Goal: Task Accomplishment & Management: Use online tool/utility

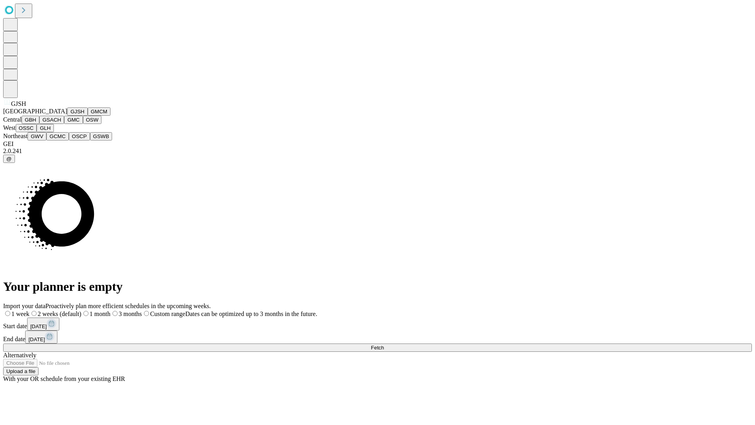
click at [67, 116] on button "GJSH" at bounding box center [77, 111] width 20 height 8
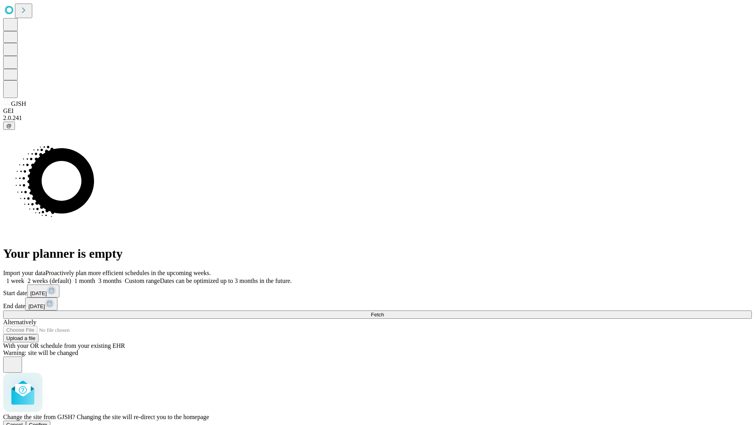
click at [48, 422] on span "Confirm" at bounding box center [38, 425] width 18 height 6
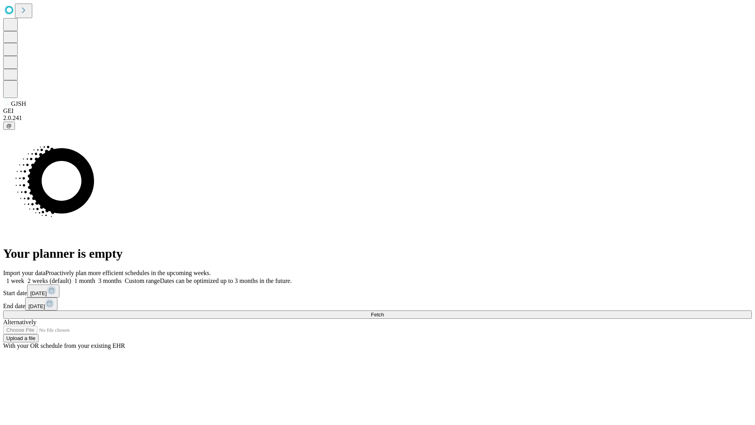
click at [95, 277] on label "1 month" at bounding box center [83, 280] width 24 height 7
click at [384, 311] on span "Fetch" at bounding box center [377, 314] width 13 height 6
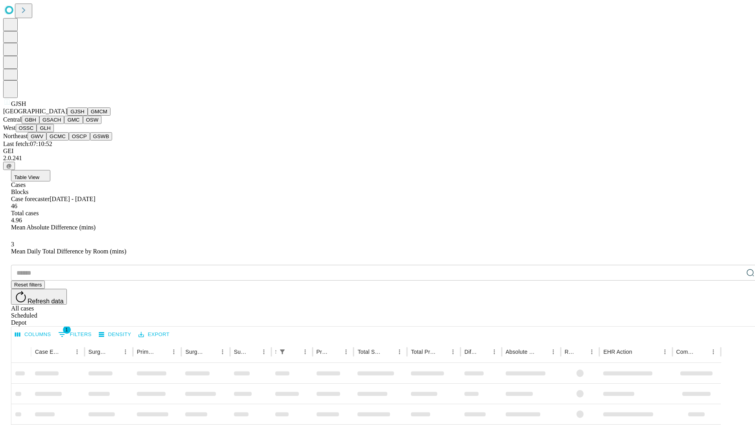
click at [88, 116] on button "GMCM" at bounding box center [99, 111] width 23 height 8
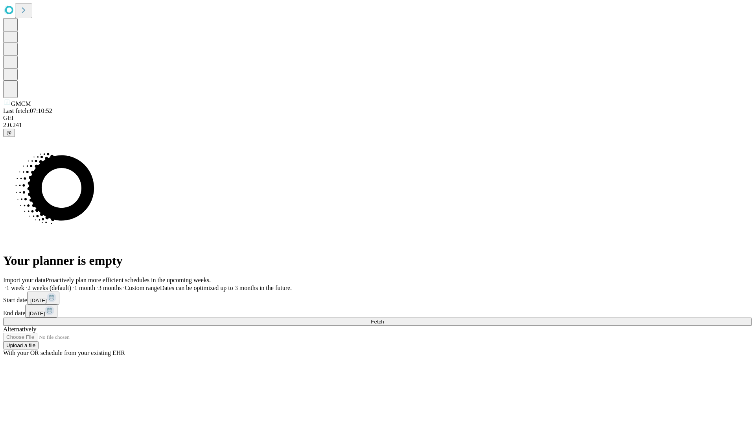
click at [95, 284] on label "1 month" at bounding box center [83, 287] width 24 height 7
click at [384, 319] on span "Fetch" at bounding box center [377, 322] width 13 height 6
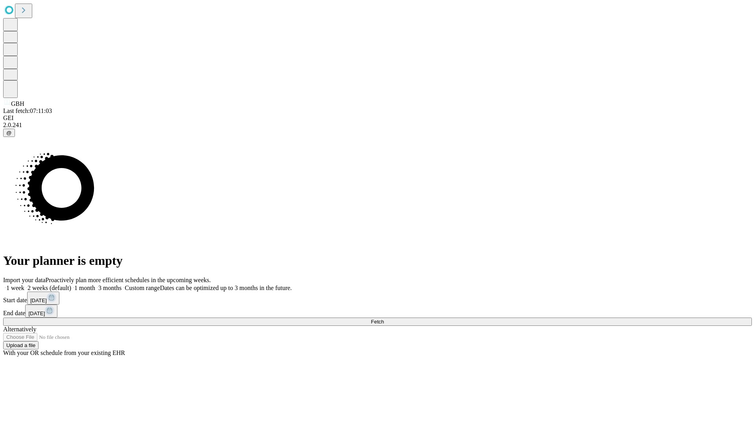
click at [384, 319] on span "Fetch" at bounding box center [377, 322] width 13 height 6
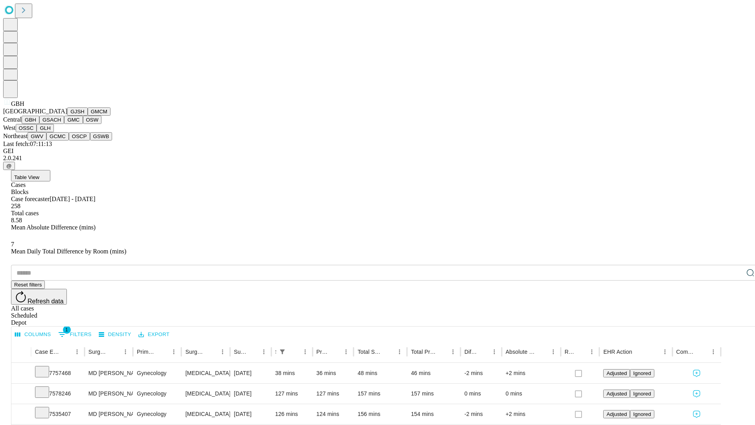
click at [61, 124] on button "GSACH" at bounding box center [51, 120] width 25 height 8
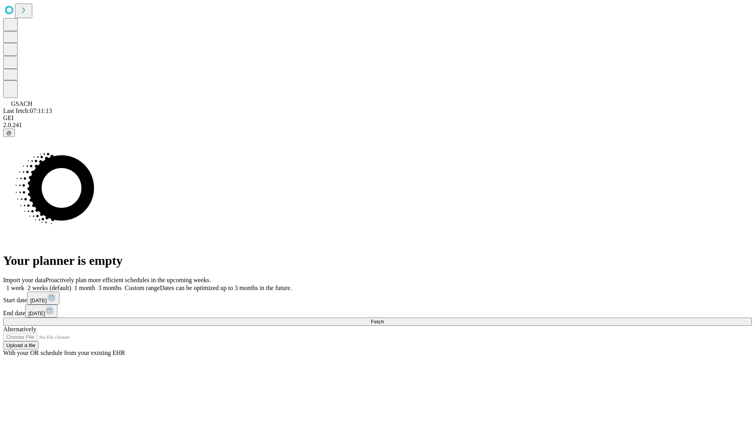
click at [95, 284] on label "1 month" at bounding box center [83, 287] width 24 height 7
click at [384, 319] on span "Fetch" at bounding box center [377, 322] width 13 height 6
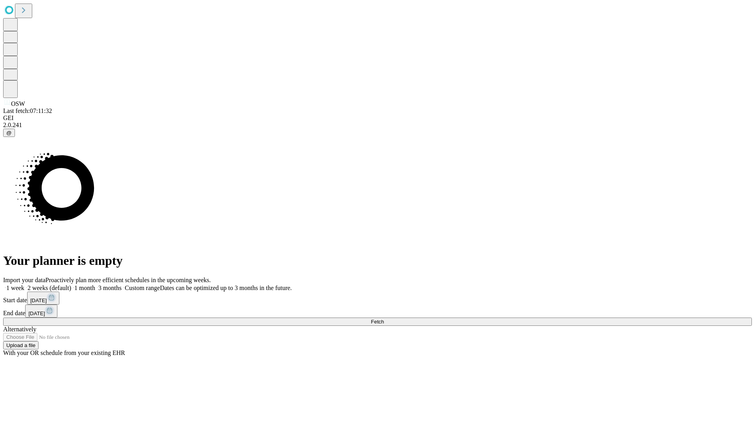
click at [95, 284] on label "1 month" at bounding box center [83, 287] width 24 height 7
click at [384, 319] on span "Fetch" at bounding box center [377, 322] width 13 height 6
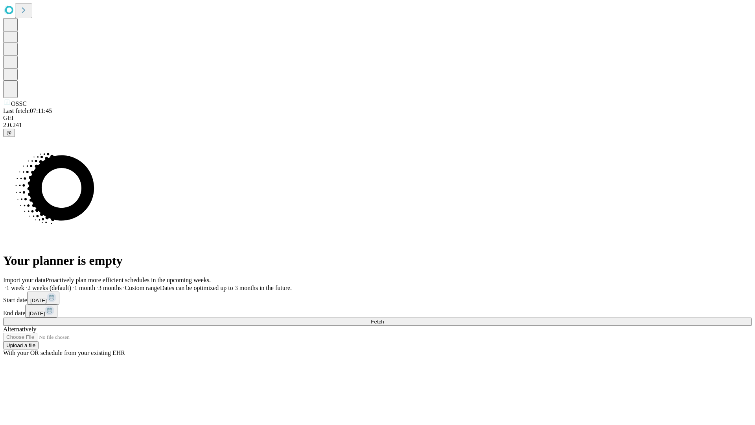
click at [384, 319] on span "Fetch" at bounding box center [377, 322] width 13 height 6
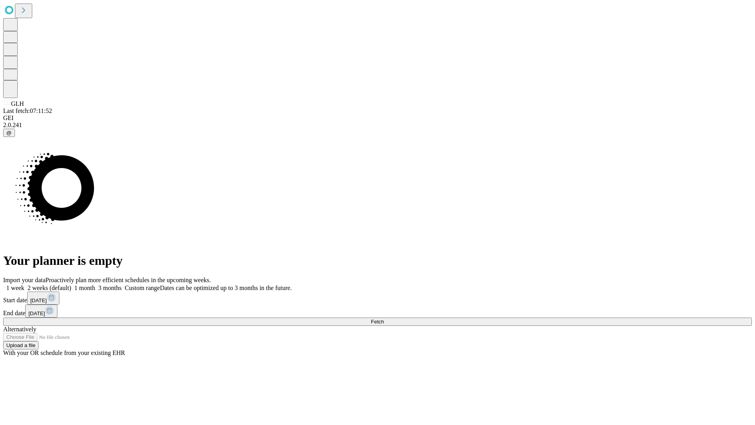
click at [95, 284] on label "1 month" at bounding box center [83, 287] width 24 height 7
click at [384, 319] on span "Fetch" at bounding box center [377, 322] width 13 height 6
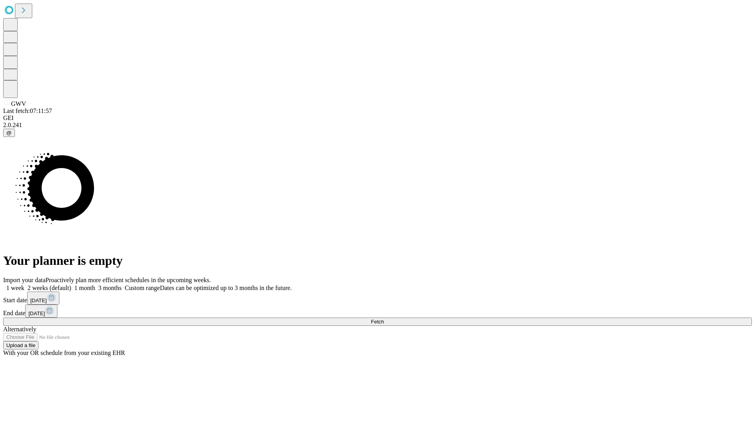
click at [95, 284] on label "1 month" at bounding box center [83, 287] width 24 height 7
click at [384, 319] on span "Fetch" at bounding box center [377, 322] width 13 height 6
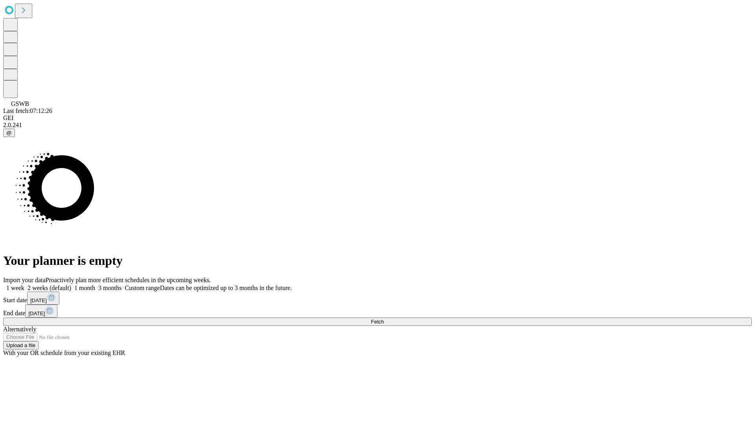
click at [95, 284] on label "1 month" at bounding box center [83, 287] width 24 height 7
click at [384, 319] on span "Fetch" at bounding box center [377, 322] width 13 height 6
